Goal: Task Accomplishment & Management: Manage account settings

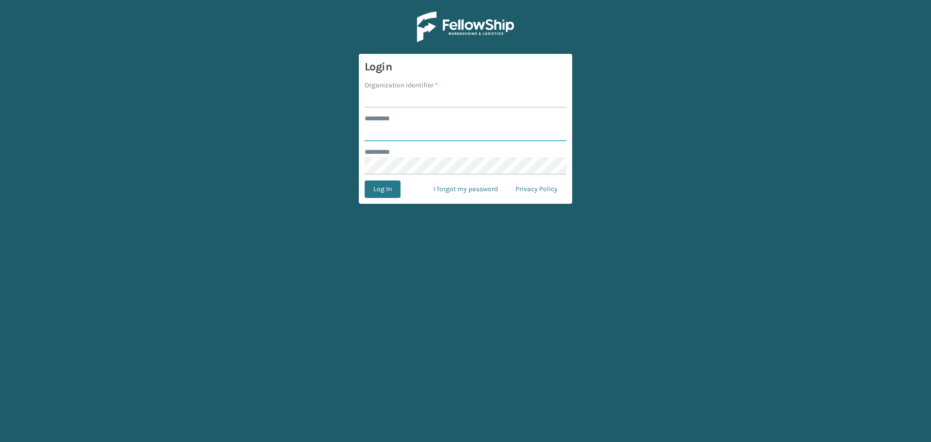
type input "********"
click at [430, 96] on input "Organization Identifier *" at bounding box center [466, 98] width 202 height 17
type input "[GEOGRAPHIC_DATA]"
drag, startPoint x: 388, startPoint y: 183, endPoint x: 387, endPoint y: 188, distance: 5.4
click at [388, 183] on button "Log In" at bounding box center [383, 188] width 36 height 17
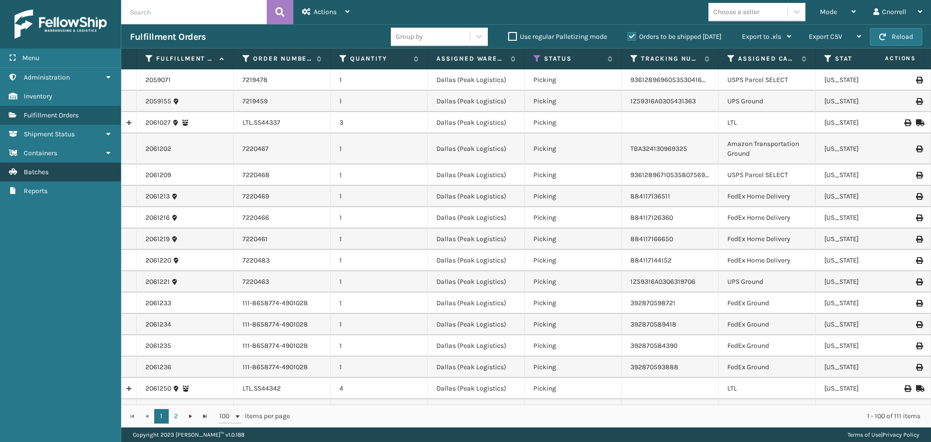
click at [42, 174] on span "Batches" at bounding box center [36, 172] width 25 height 8
